Goal: Task Accomplishment & Management: Manage account settings

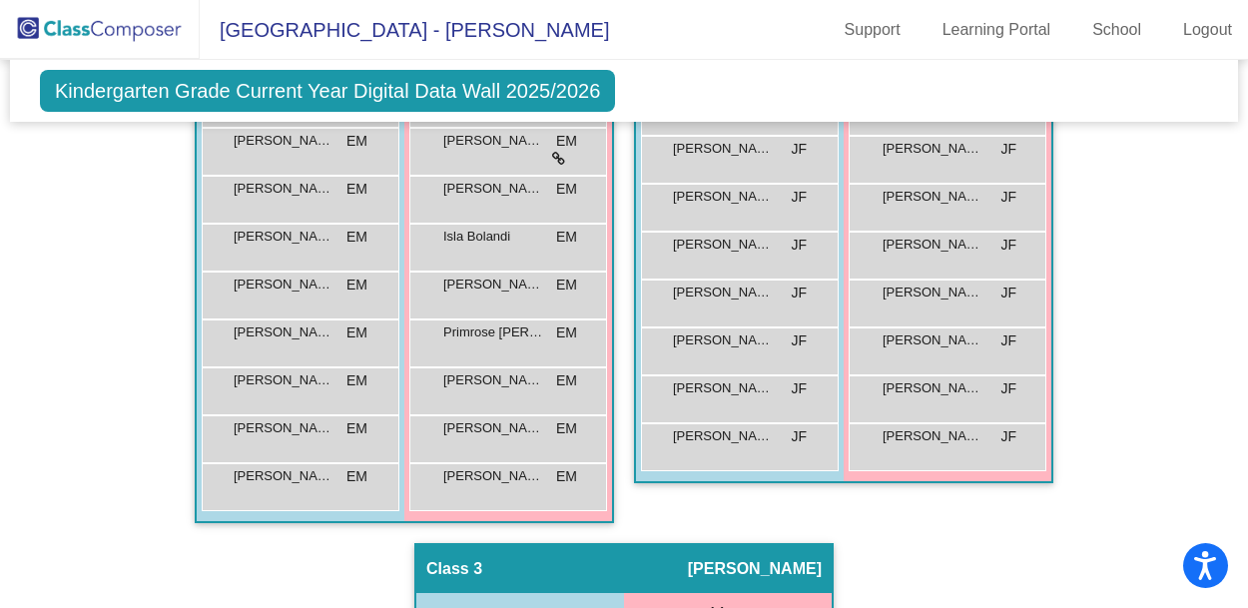
scroll to position [587, 0]
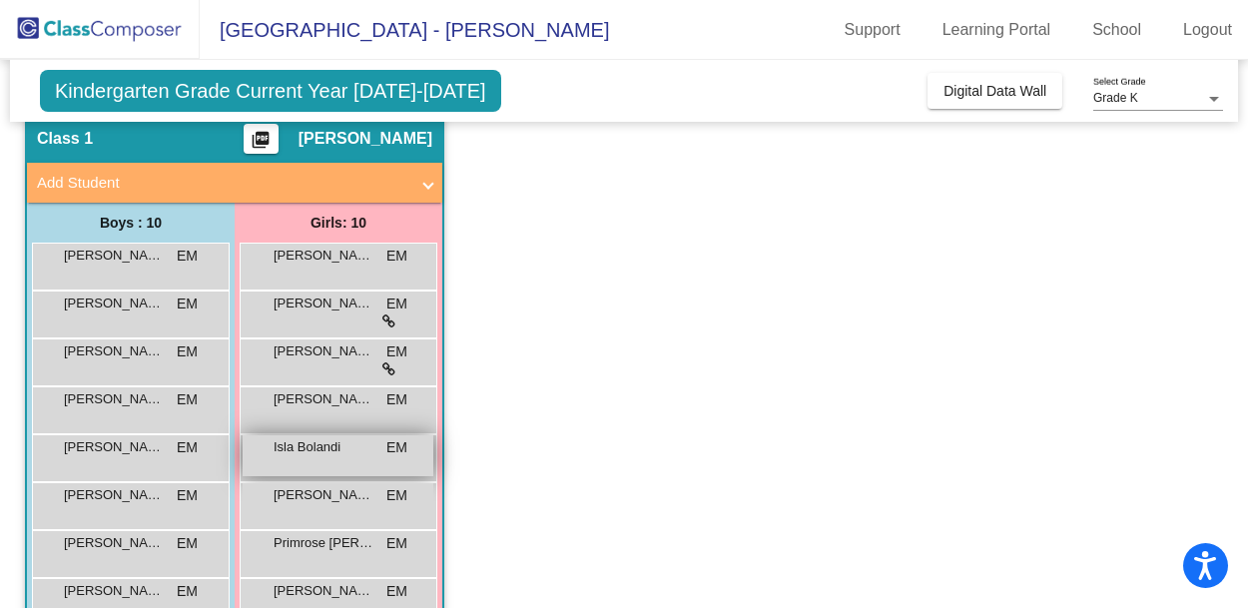
scroll to position [100, 0]
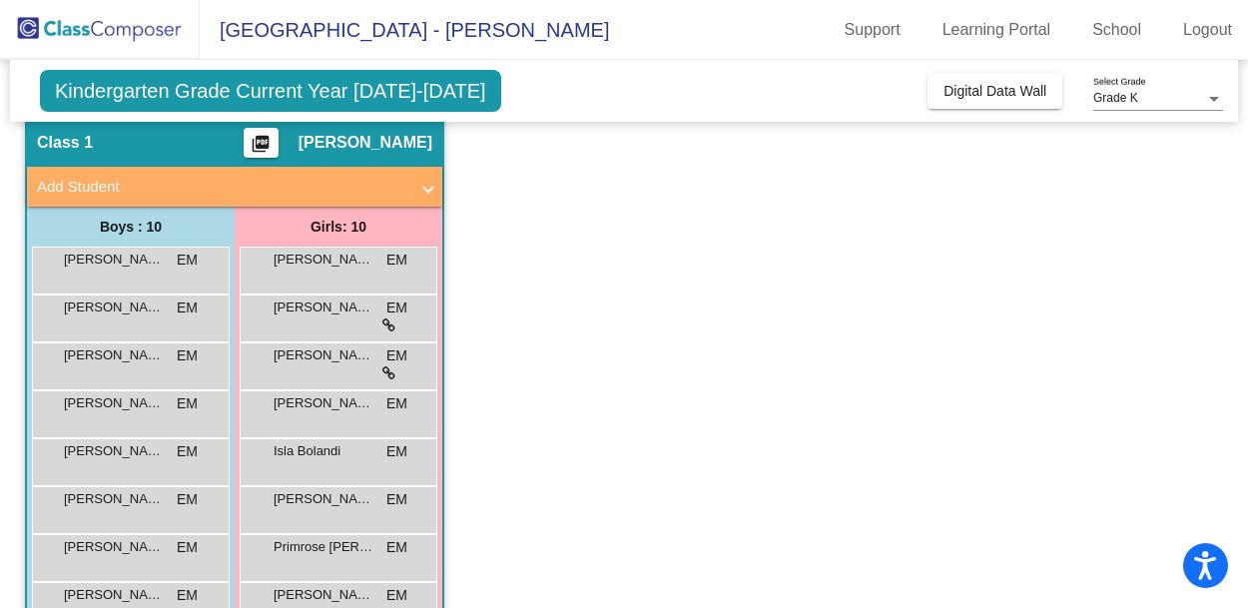
click at [1215, 100] on div at bounding box center [1214, 99] width 10 height 5
click at [397, 91] on div at bounding box center [624, 304] width 1248 height 608
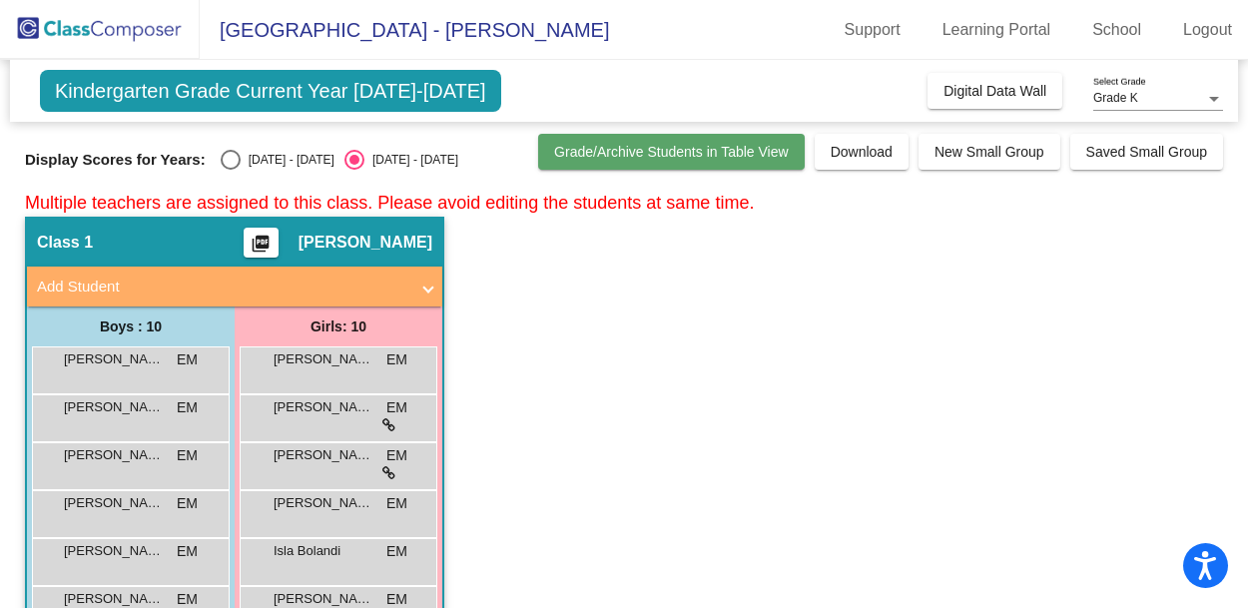
click at [693, 155] on span "Grade/Archive Students in Table View" at bounding box center [671, 152] width 235 height 16
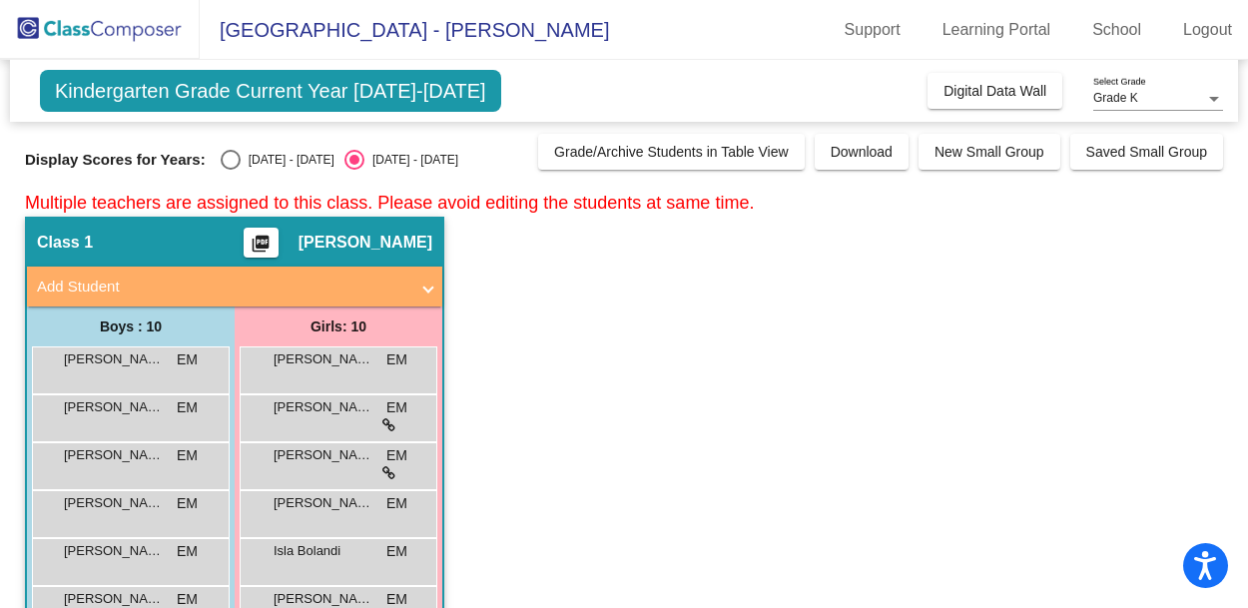
click at [427, 294] on span at bounding box center [428, 287] width 8 height 23
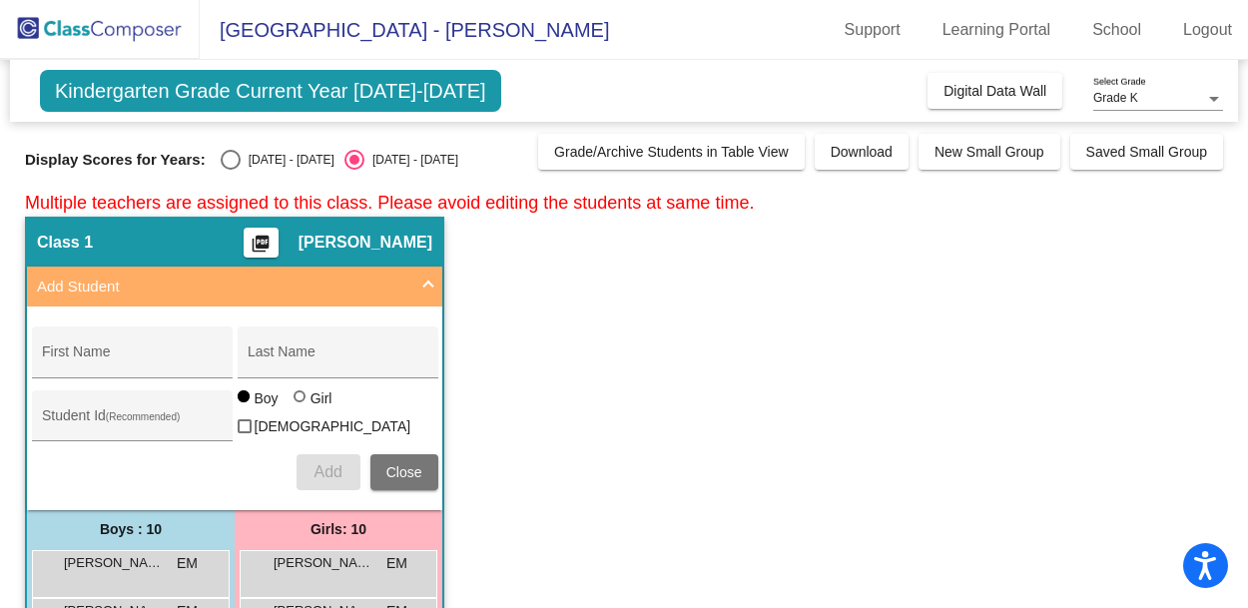
click at [428, 283] on span at bounding box center [428, 287] width 8 height 23
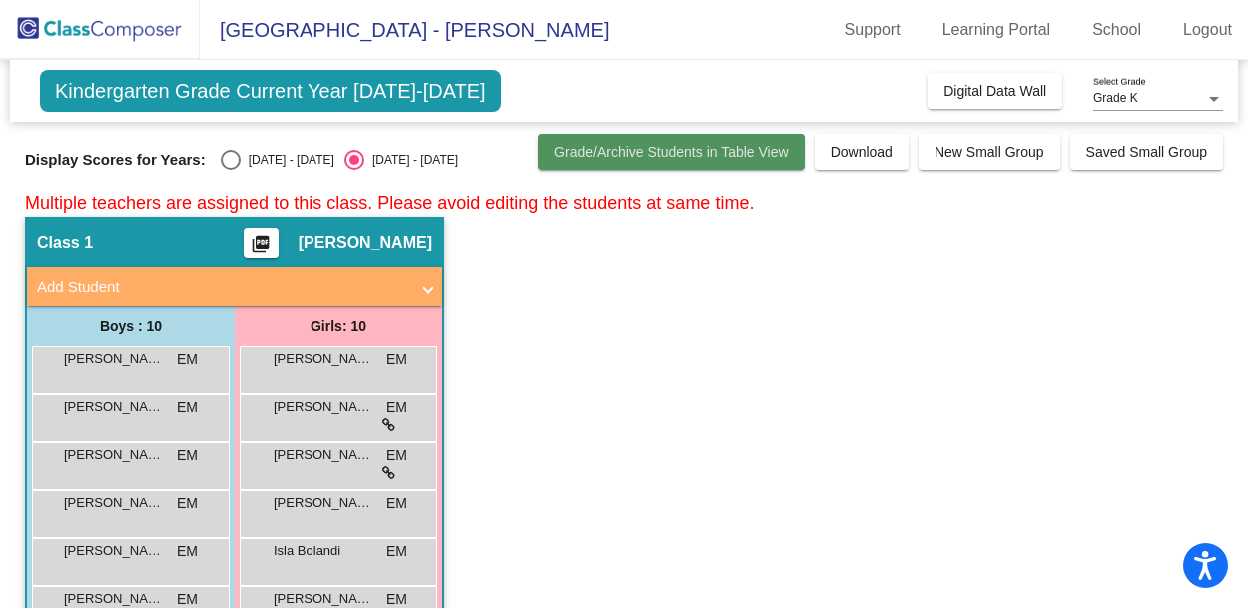
click at [637, 154] on span "Grade/Archive Students in Table View" at bounding box center [671, 152] width 235 height 16
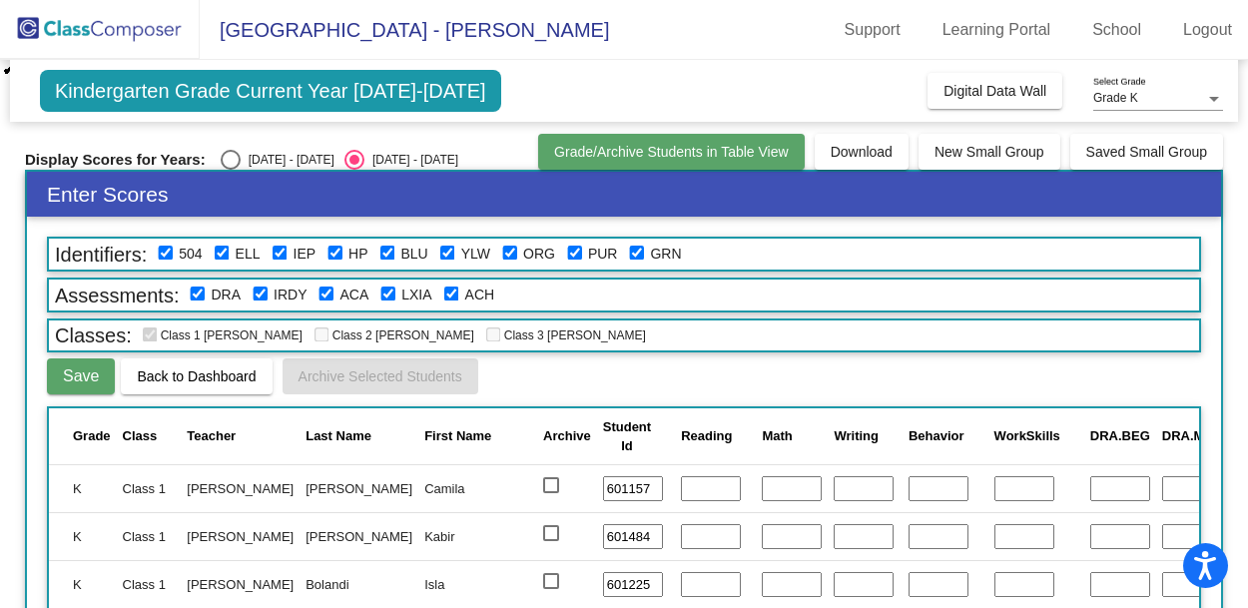
click at [637, 154] on span "Grade/Archive Students in Table View" at bounding box center [671, 152] width 235 height 16
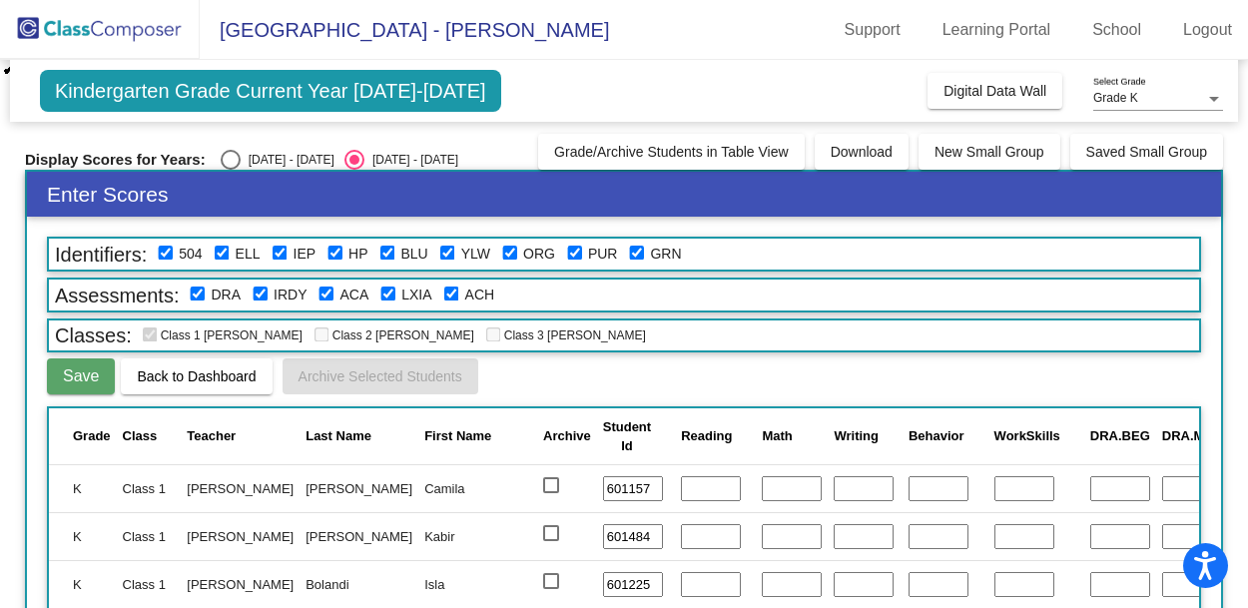
click at [478, 145] on div "Display Scores for Years: 2024 - 2025 2025 - 2026 Grade/Archive Students in Tab…" at bounding box center [624, 152] width 1198 height 36
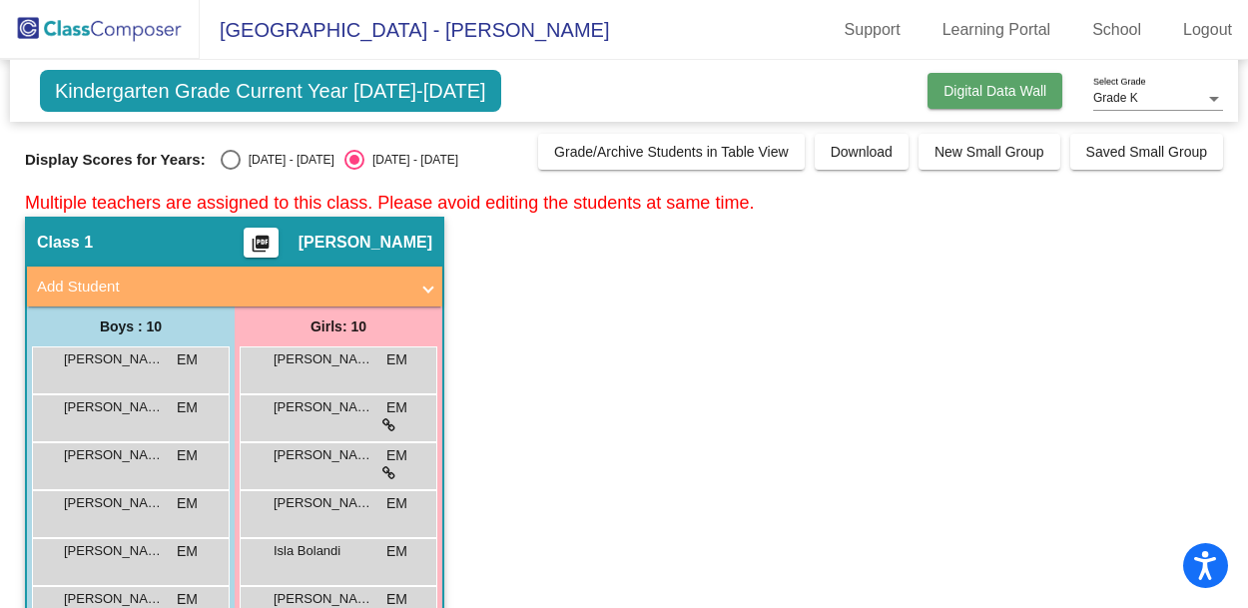
click at [967, 90] on span "Digital Data Wall" at bounding box center [995, 91] width 103 height 16
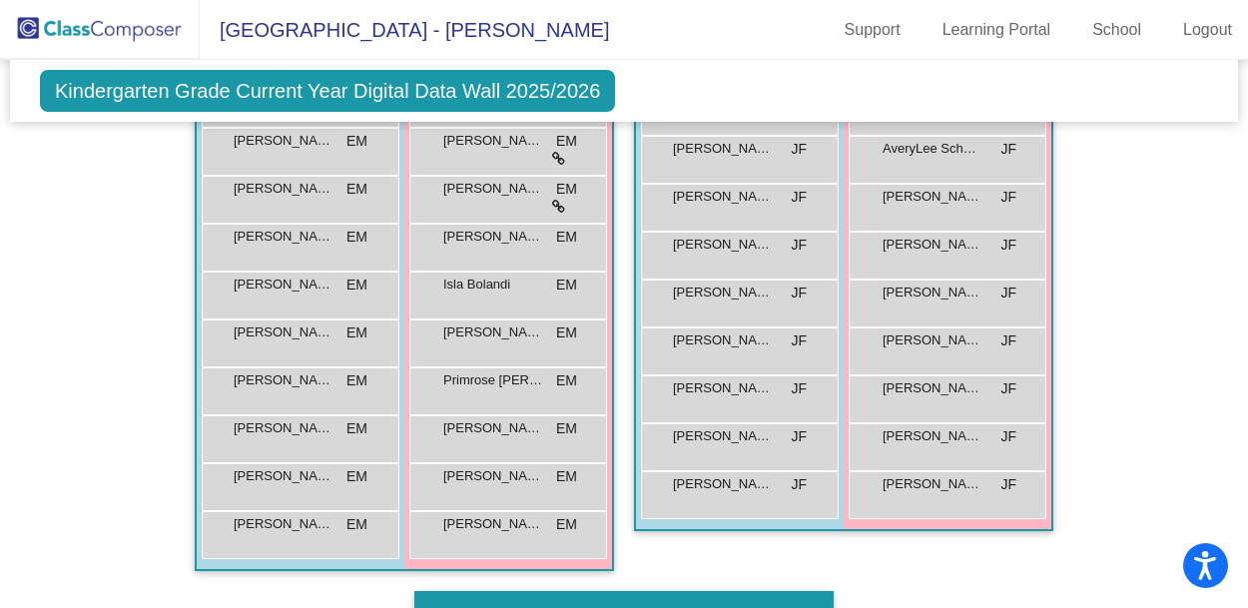
scroll to position [535, 0]
click at [455, 99] on span "Kindergarten Grade Current Year Digital Data Wall 2025/2026" at bounding box center [327, 91] width 575 height 42
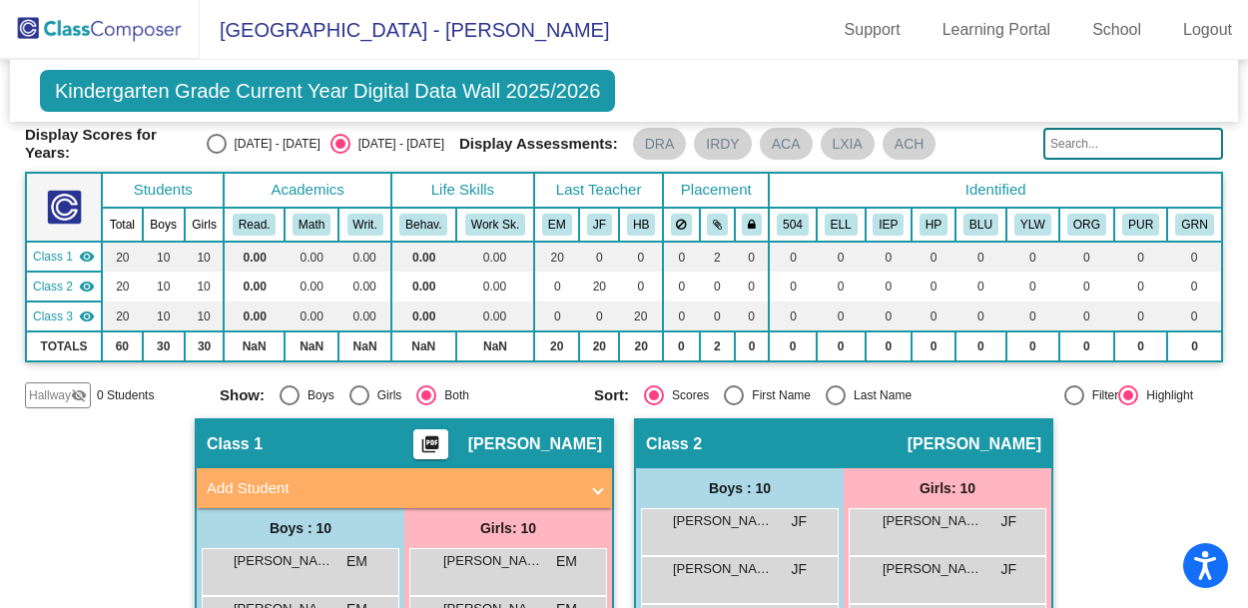
scroll to position [0, 0]
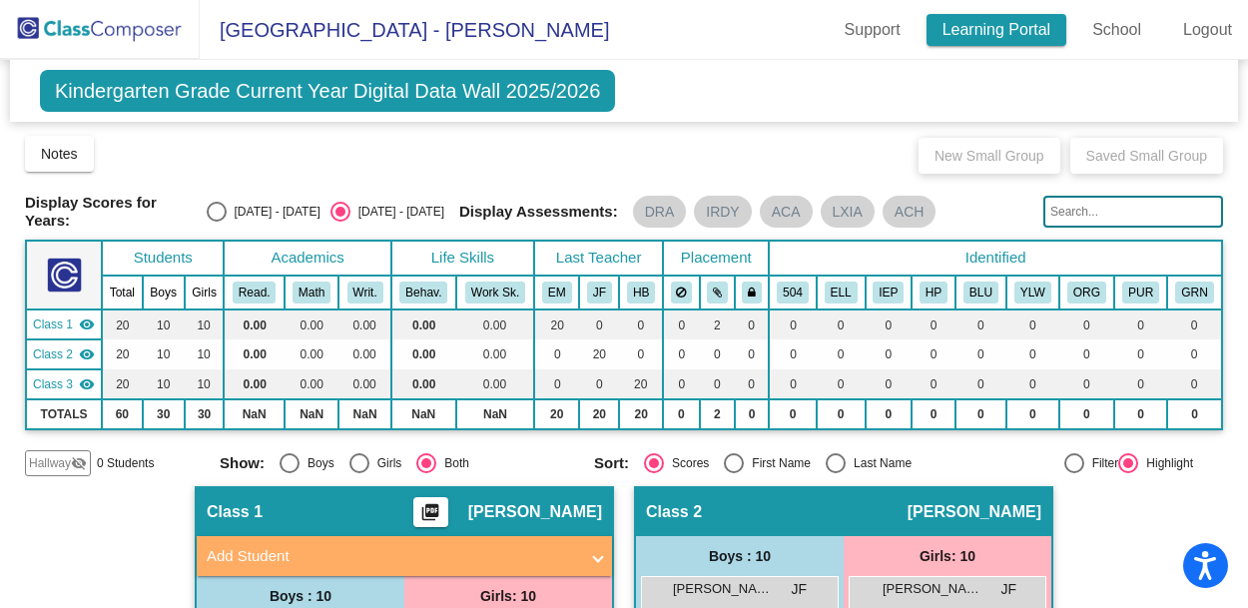
click at [1009, 32] on link "Learning Portal" at bounding box center [997, 30] width 141 height 32
click at [75, 26] on img at bounding box center [100, 29] width 200 height 59
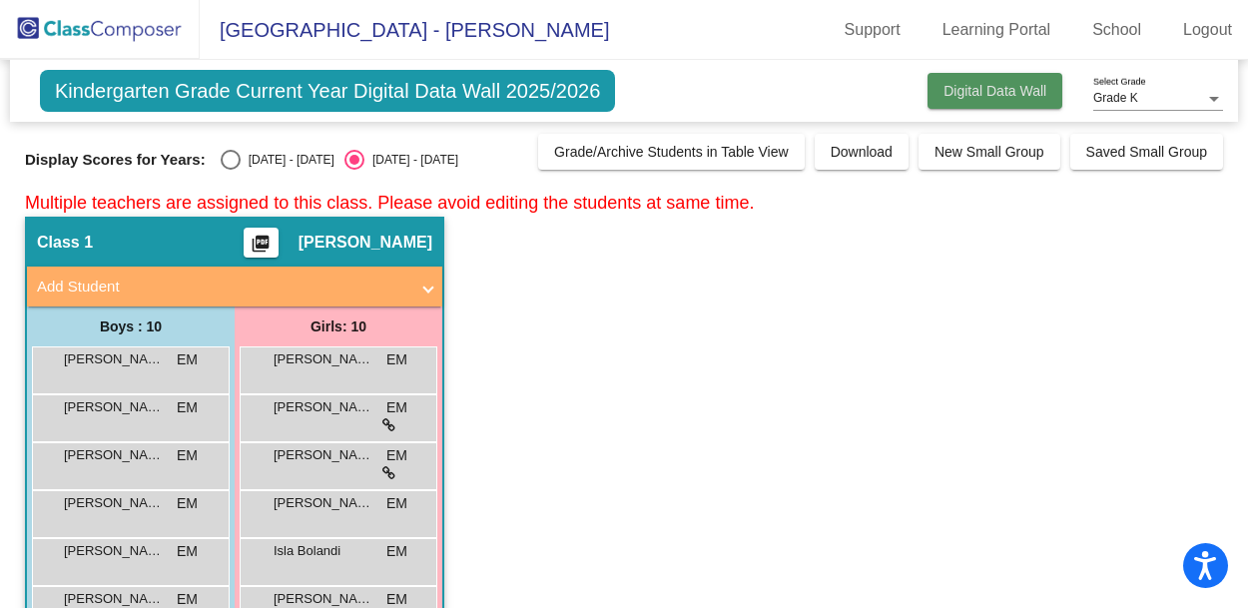
click at [1010, 90] on span "Digital Data Wall" at bounding box center [995, 91] width 103 height 16
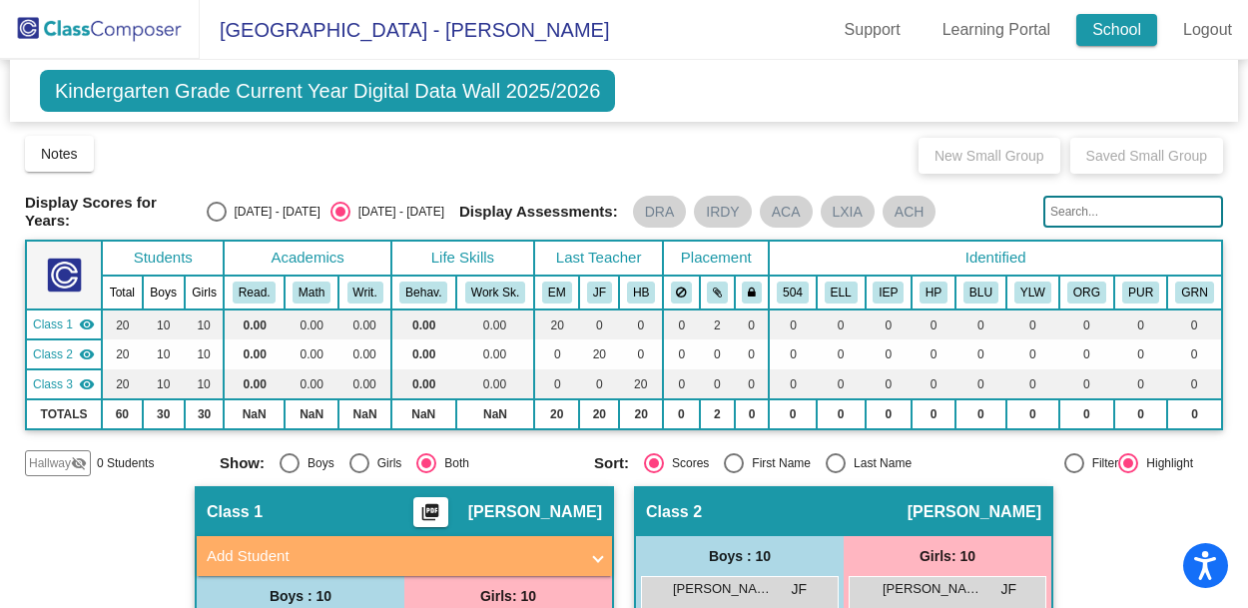
click at [1124, 30] on link "School" at bounding box center [1116, 30] width 81 height 32
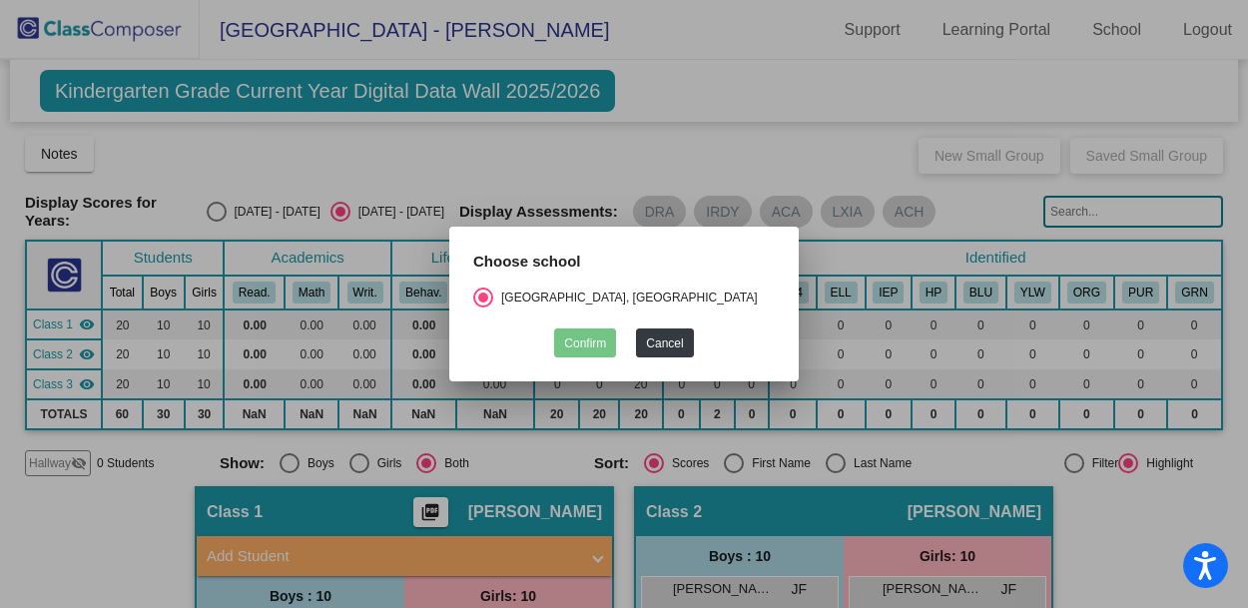
click at [856, 120] on div at bounding box center [624, 304] width 1248 height 608
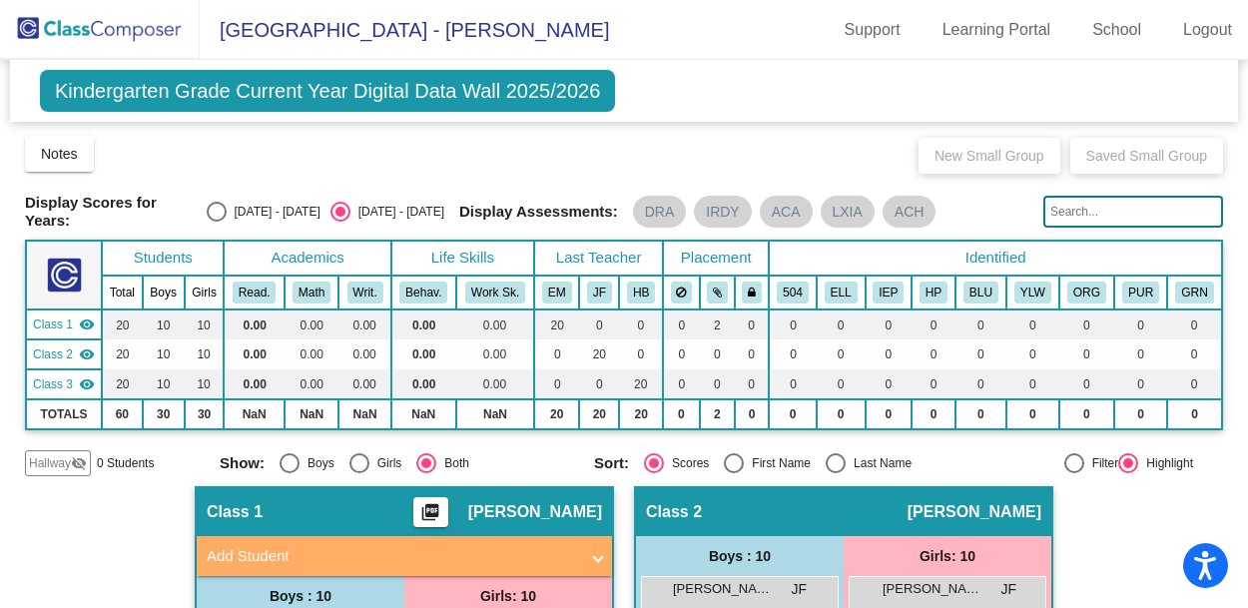
click at [88, 93] on span "Kindergarten Grade Current Year Digital Data Wall 2025/2026" at bounding box center [327, 91] width 575 height 42
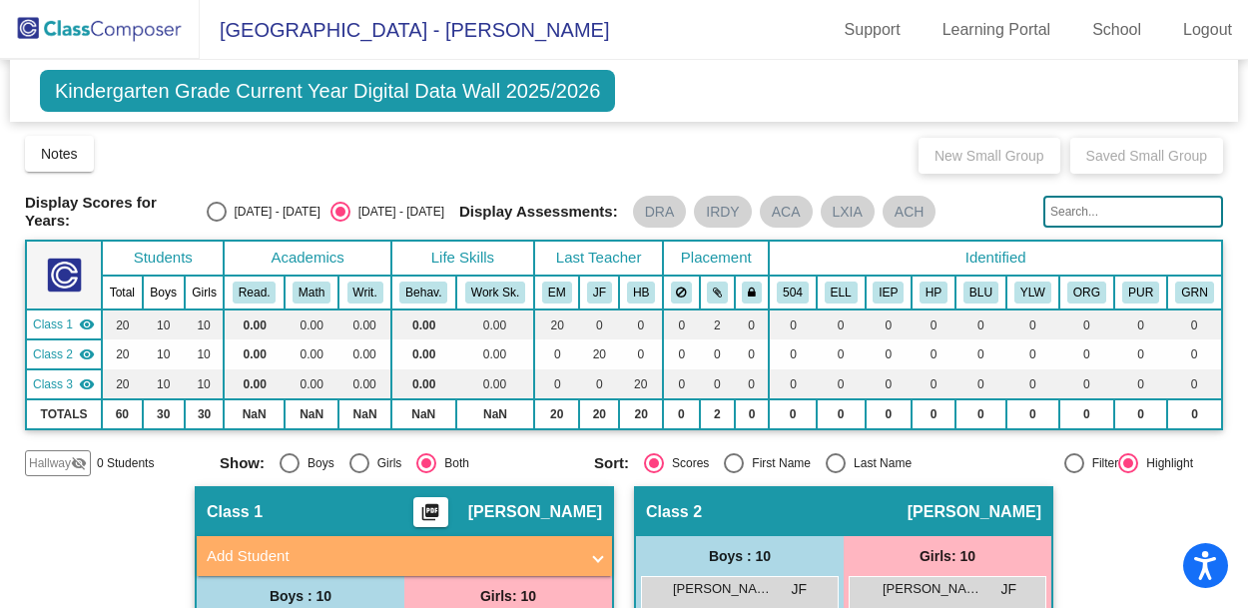
click at [57, 92] on span "Kindergarten Grade Current Year Digital Data Wall 2025/2026" at bounding box center [327, 91] width 575 height 42
click at [316, 34] on span "Van Meter Elementary School - Lisa" at bounding box center [404, 30] width 409 height 32
click at [28, 26] on img at bounding box center [100, 29] width 200 height 59
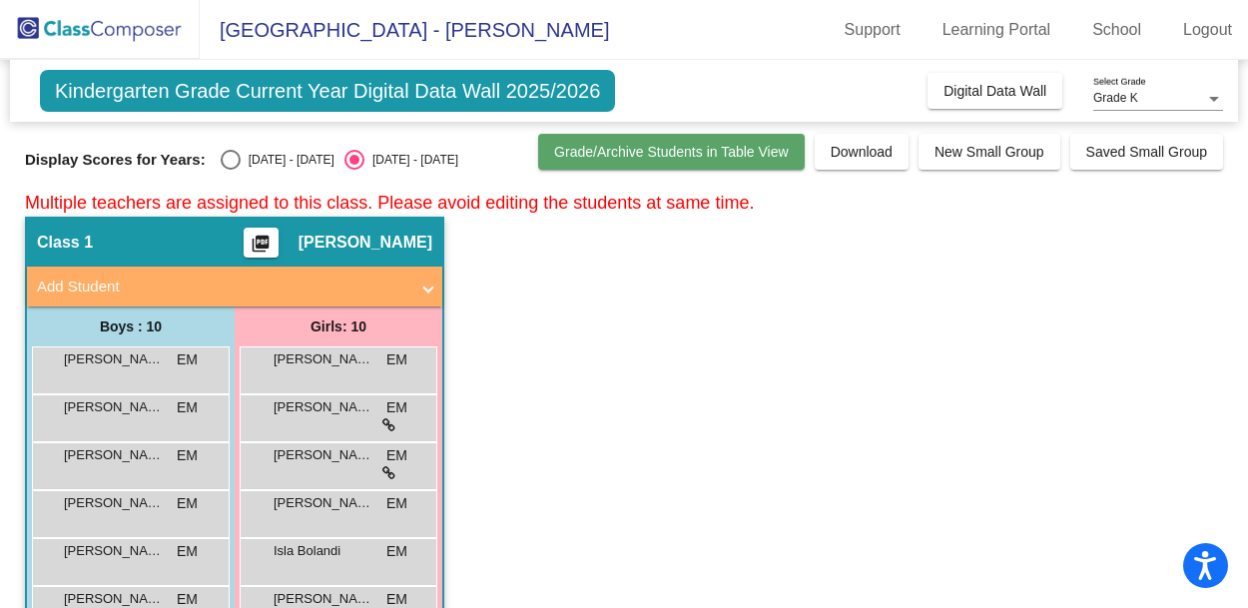
click at [668, 158] on span "Grade/Archive Students in Table View" at bounding box center [671, 152] width 235 height 16
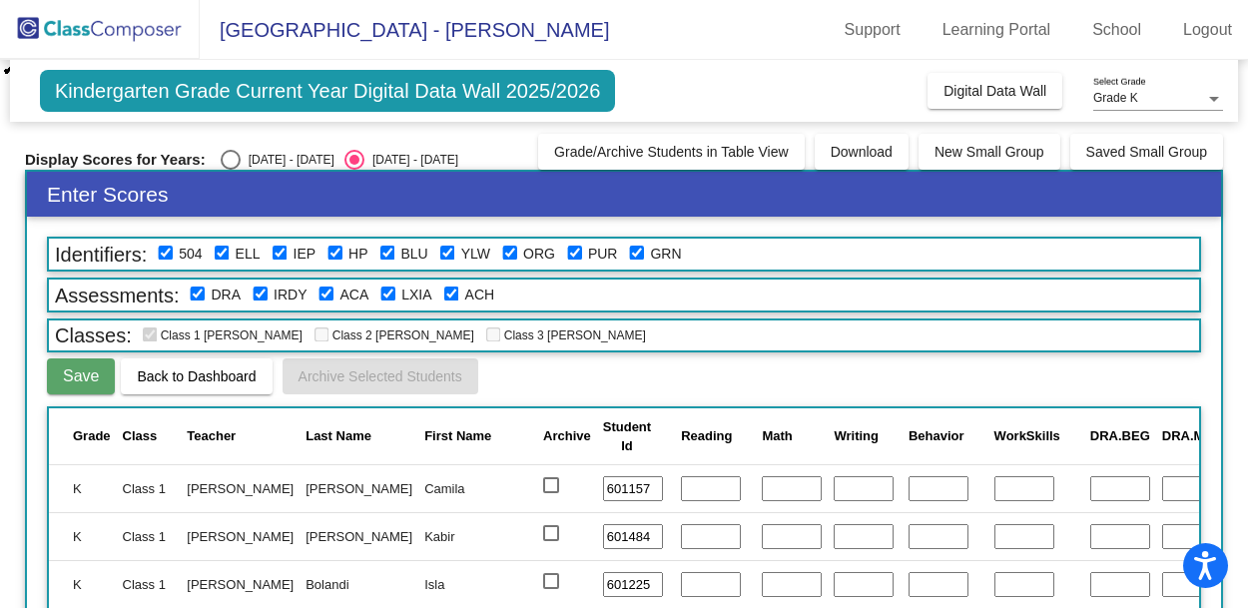
click at [737, 95] on div "Kindergarten Grade Current Year Digital Data Wall 2025/2026 Add, Move, or Retai…" at bounding box center [624, 91] width 1228 height 62
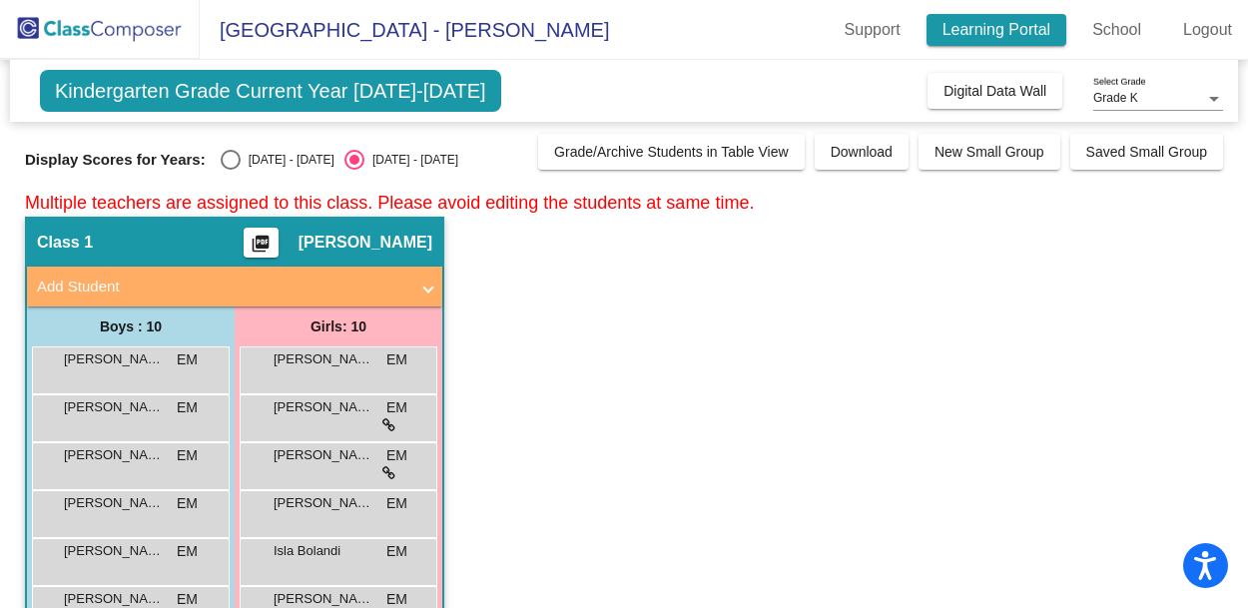
click at [1013, 30] on link "Learning Portal" at bounding box center [997, 30] width 141 height 32
click at [1214, 99] on div at bounding box center [1214, 99] width 10 height 5
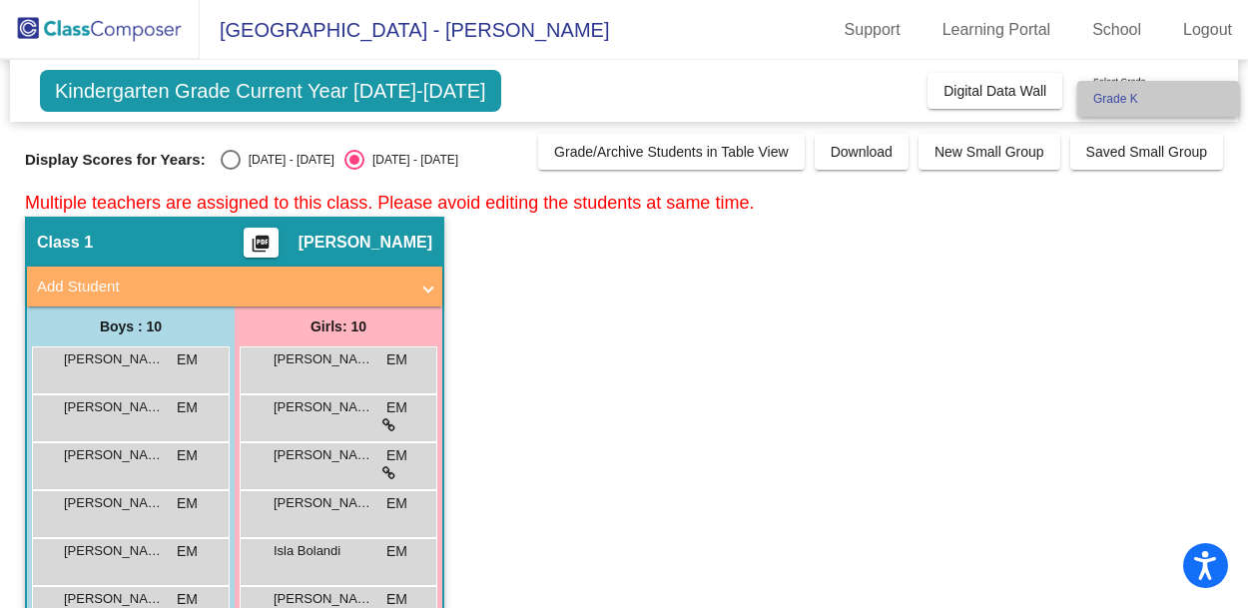
click at [1132, 99] on span "Grade K" at bounding box center [1158, 99] width 130 height 36
click at [1215, 98] on div at bounding box center [1214, 99] width 10 height 5
click at [1215, 98] on span "Grade K" at bounding box center [1158, 99] width 130 height 36
click at [1215, 98] on div at bounding box center [1214, 99] width 10 height 5
click at [1215, 98] on span "Grade K" at bounding box center [1158, 99] width 130 height 36
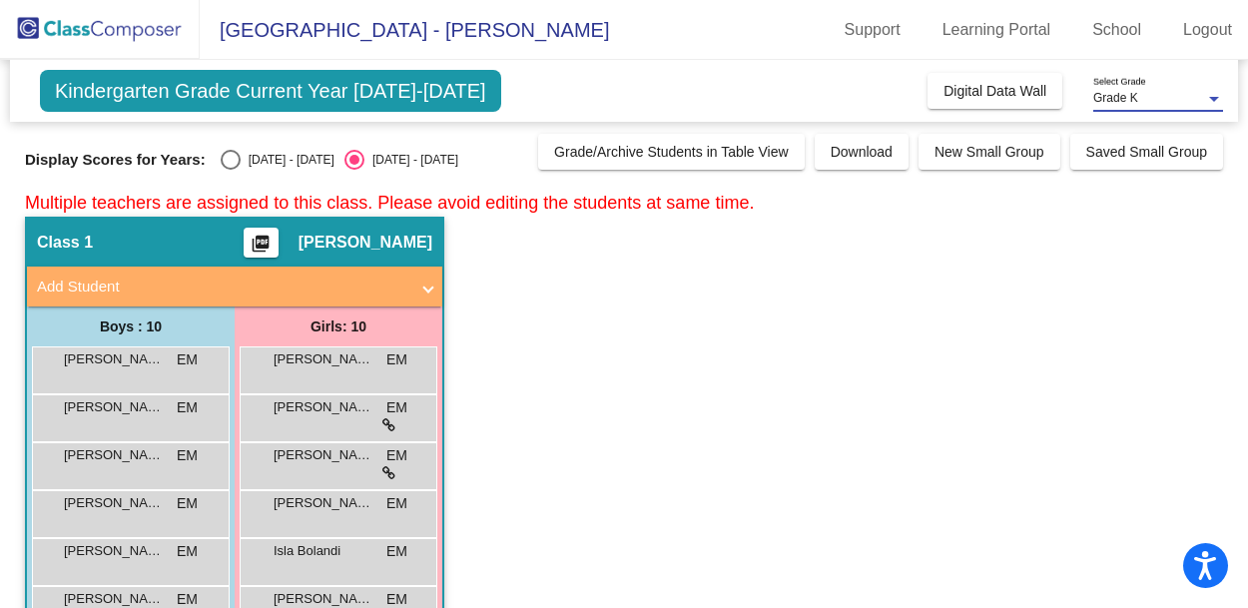
drag, startPoint x: 1139, startPoint y: 93, endPoint x: 1119, endPoint y: 93, distance: 20.0
click at [1119, 93] on div "Grade K" at bounding box center [1149, 99] width 112 height 14
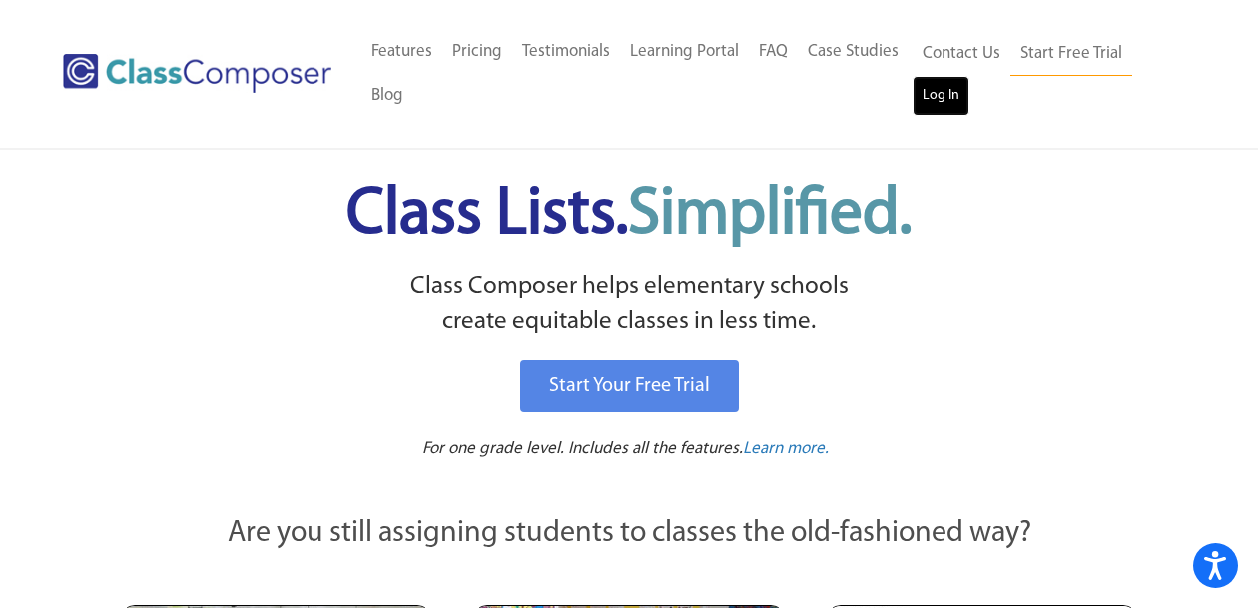
click at [937, 96] on link "Log In" at bounding box center [941, 96] width 57 height 40
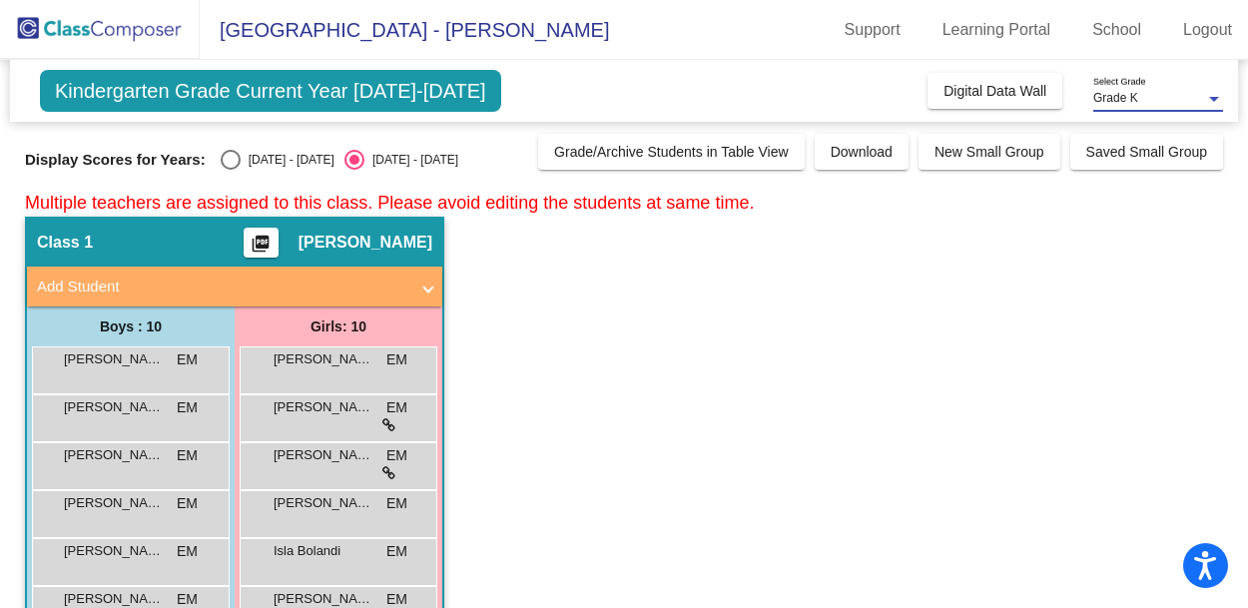
click at [1214, 99] on div at bounding box center [1214, 99] width 10 height 5
click at [1120, 284] on div at bounding box center [624, 304] width 1248 height 608
